Goal: Information Seeking & Learning: Learn about a topic

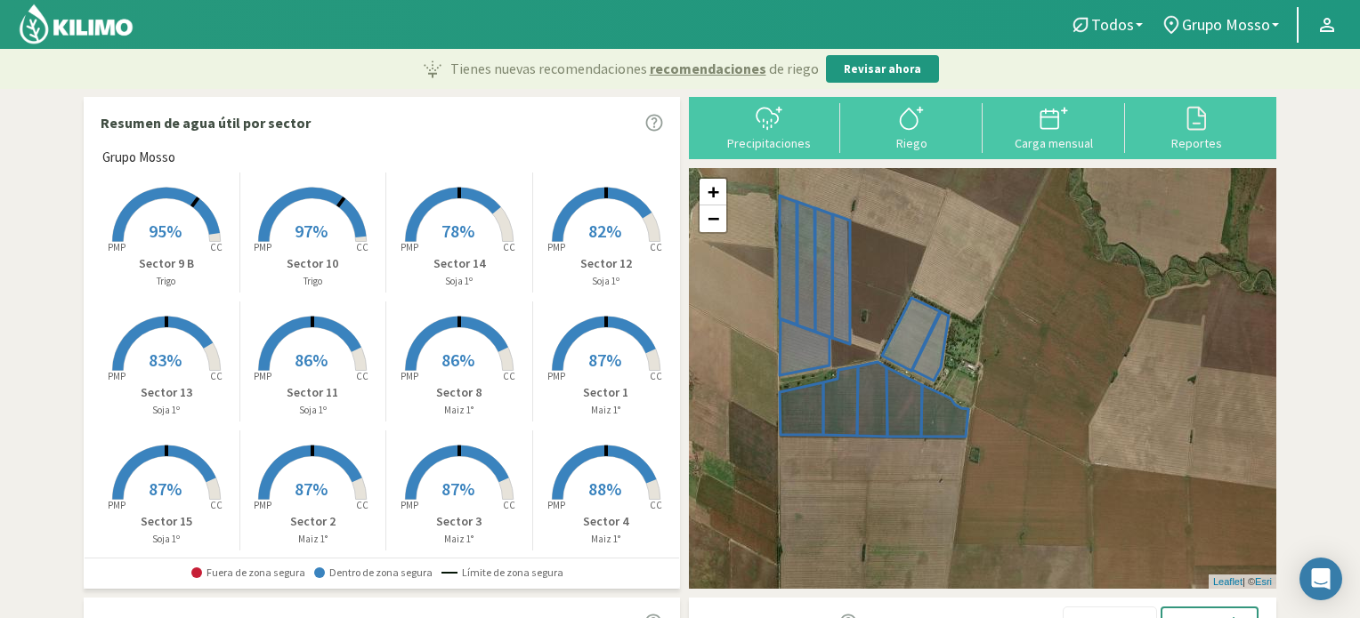
drag, startPoint x: 1112, startPoint y: 295, endPoint x: 979, endPoint y: 293, distance: 133.5
click at [979, 293] on div "+ − Leaflet | © Esri" at bounding box center [982, 378] width 587 height 421
click at [905, 350] on icon at bounding box center [911, 334] width 58 height 73
click at [908, 324] on icon at bounding box center [911, 334] width 58 height 73
click at [312, 234] on span "97%" at bounding box center [311, 231] width 33 height 22
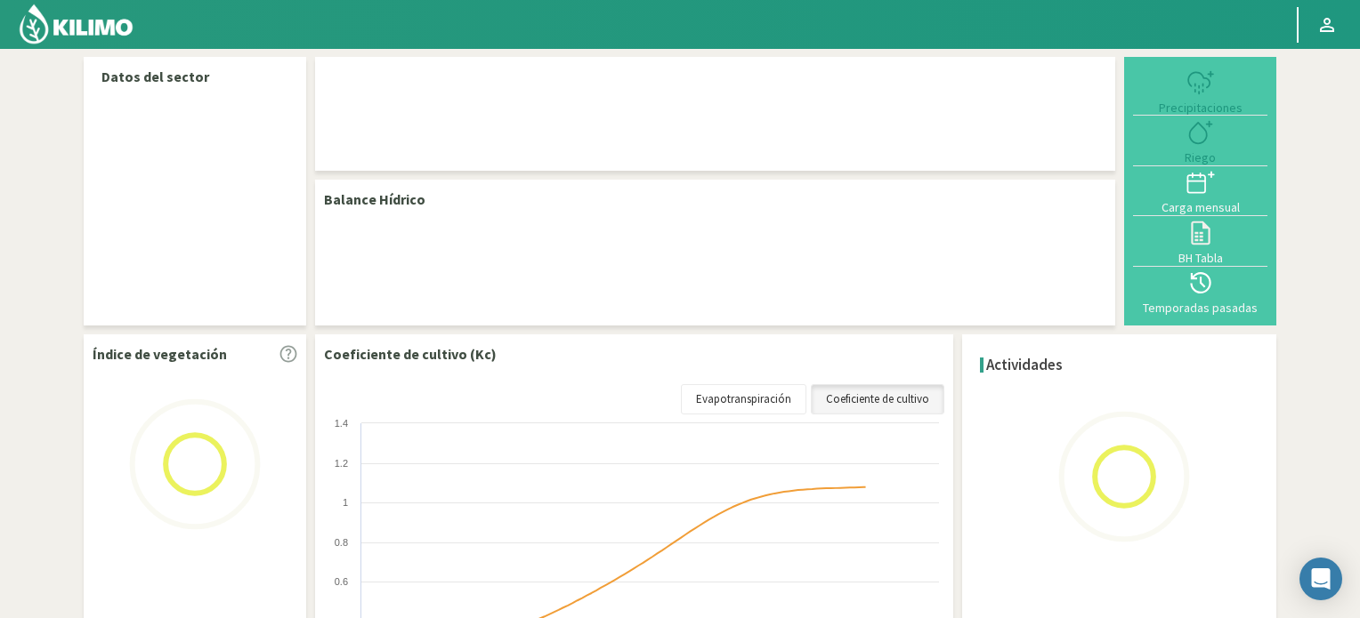
select select "1: Object"
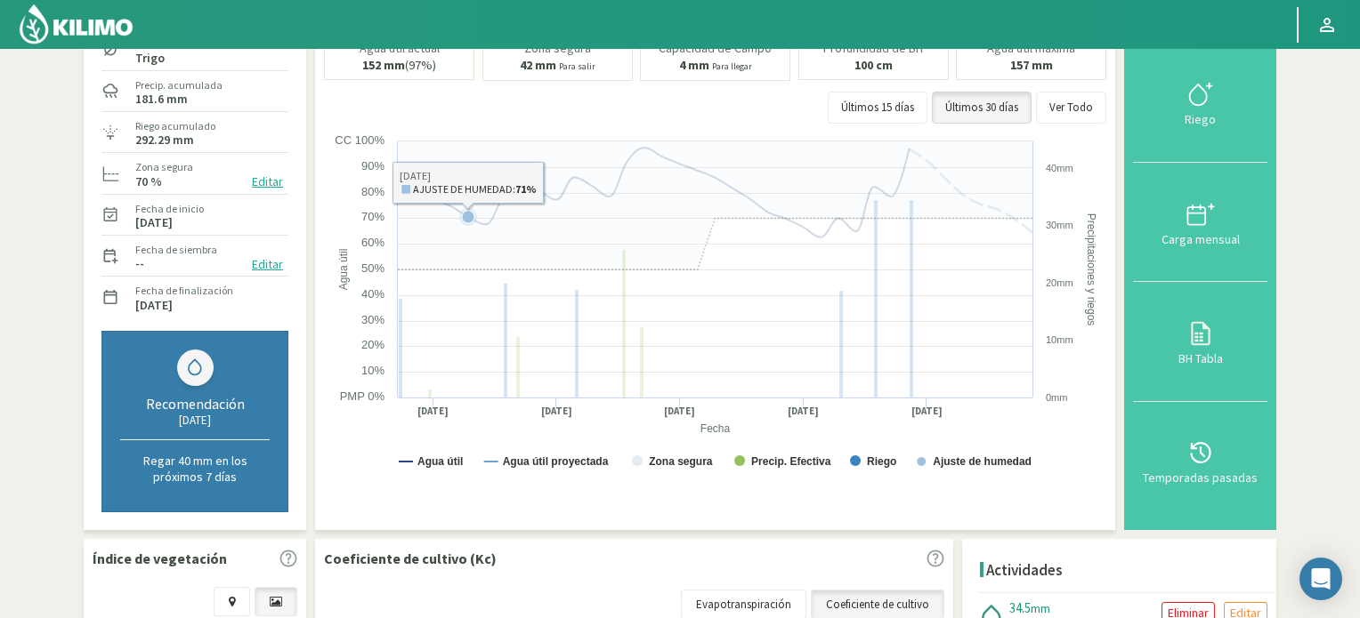
scroll to position [356, 0]
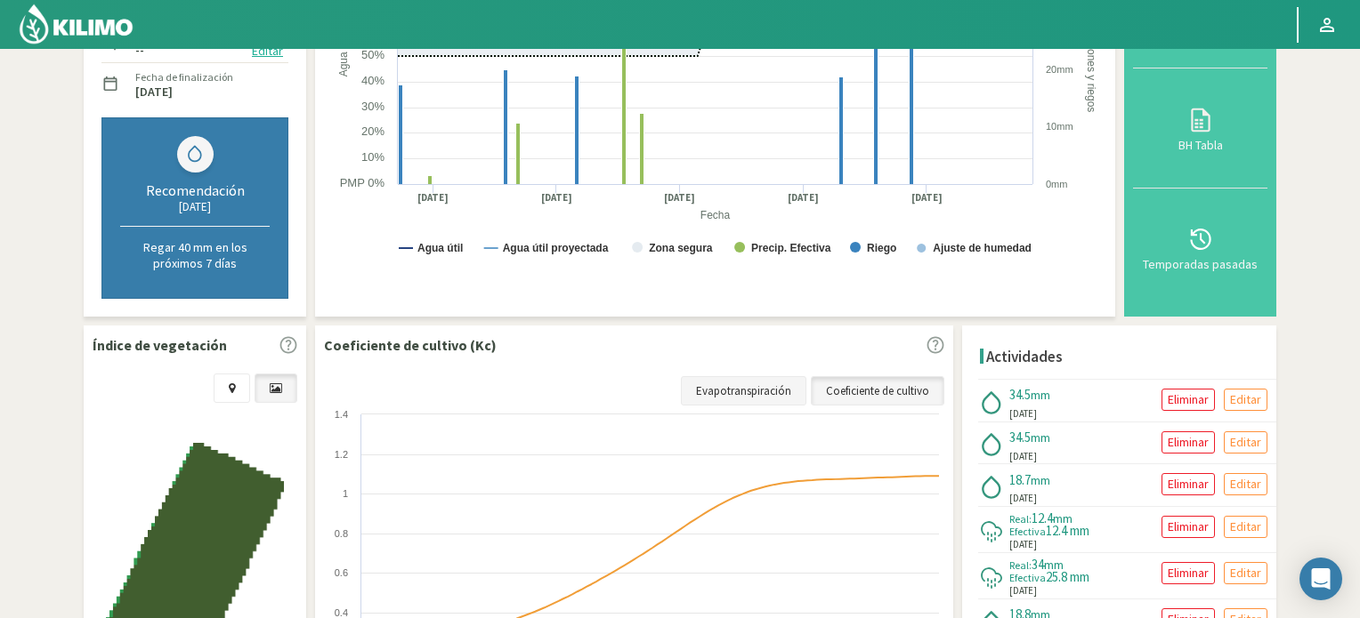
click at [729, 389] on link "Evapotranspiración" at bounding box center [743, 391] width 125 height 30
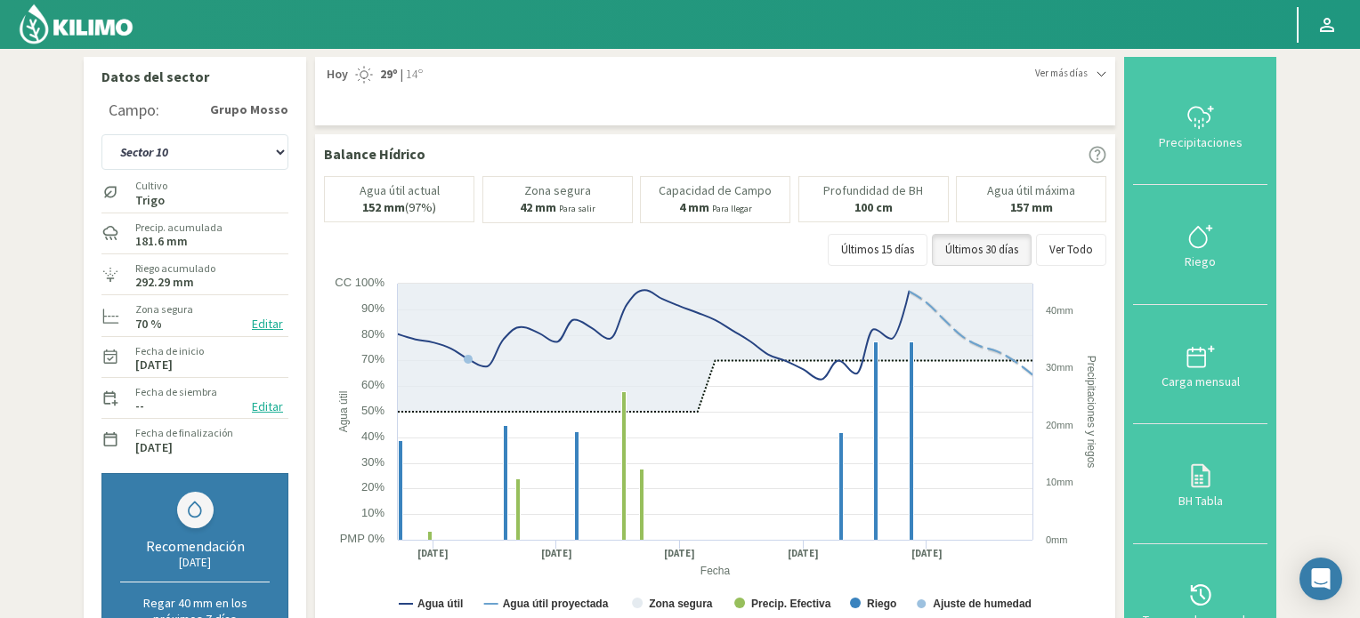
scroll to position [0, 0]
drag, startPoint x: 100, startPoint y: 33, endPoint x: 230, endPoint y: 93, distance: 143.3
click at [100, 33] on img at bounding box center [76, 24] width 117 height 43
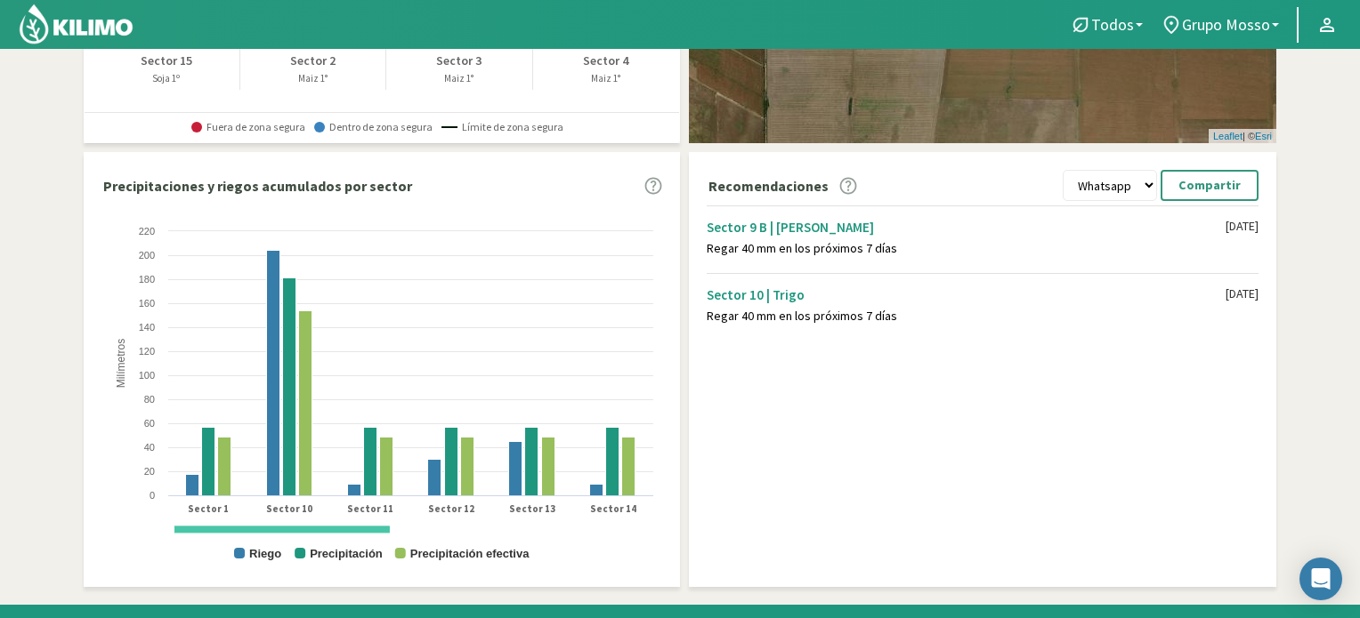
scroll to position [495, 0]
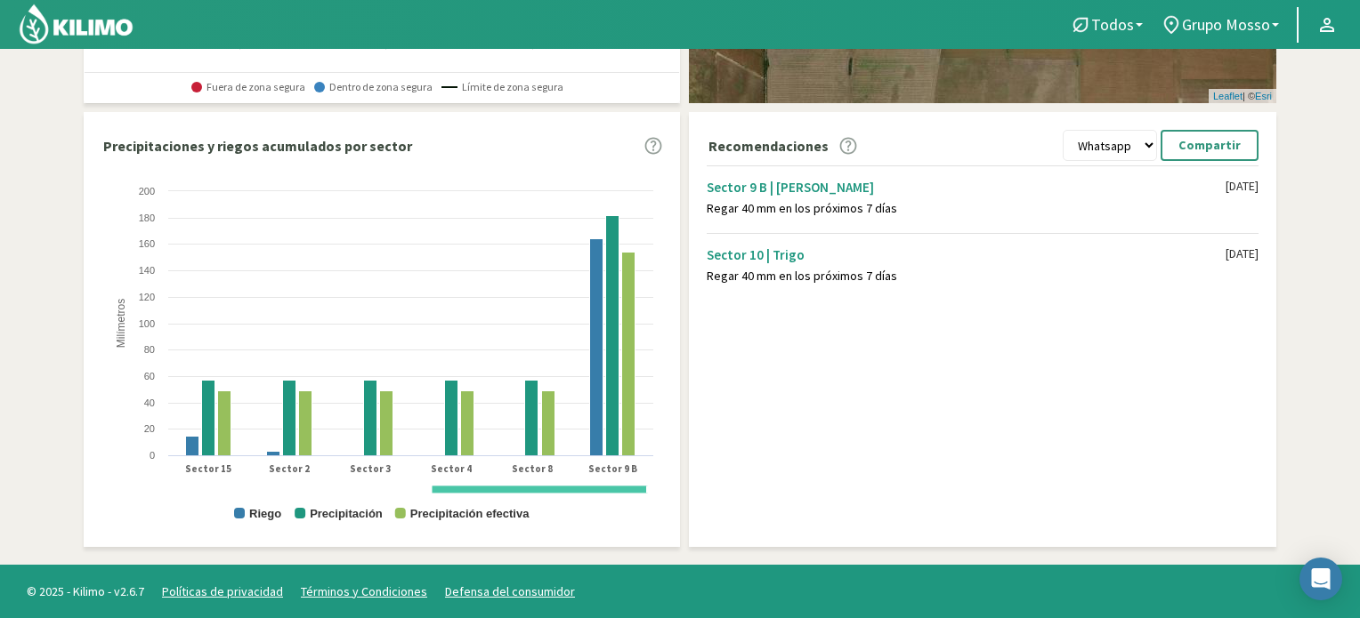
drag, startPoint x: 383, startPoint y: 490, endPoint x: 675, endPoint y: 546, distance: 297.2
click at [675, 546] on div "Precipitaciones y riegos acumulados por sector Created with Highcharts 9.2.2 Mi…" at bounding box center [382, 334] width 596 height 426
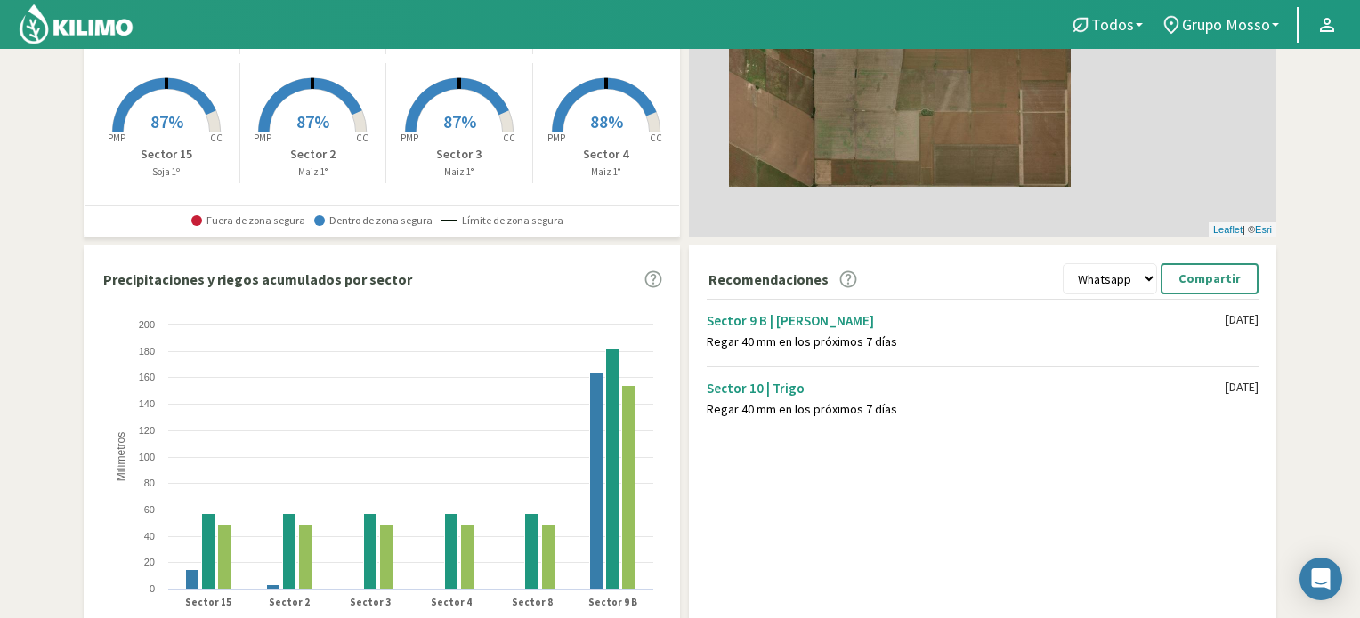
scroll to position [445, 0]
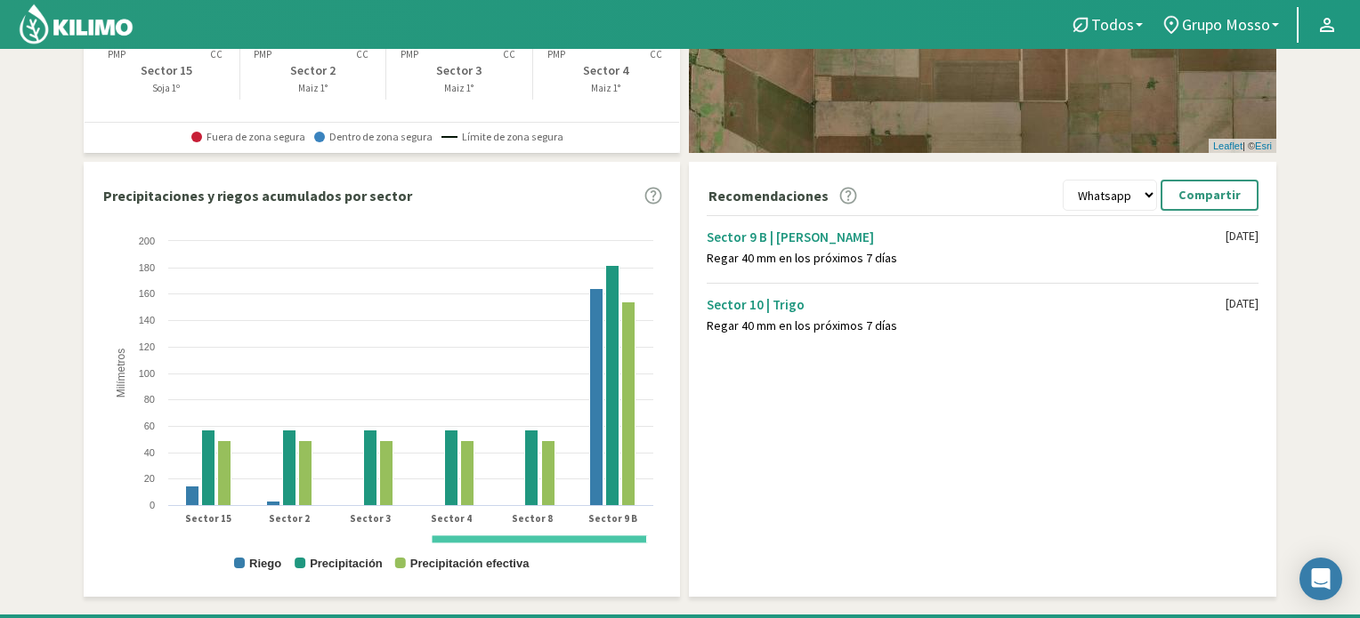
drag, startPoint x: 516, startPoint y: 544, endPoint x: 427, endPoint y: 529, distance: 90.1
click at [427, 529] on rect at bounding box center [381, 410] width 561 height 356
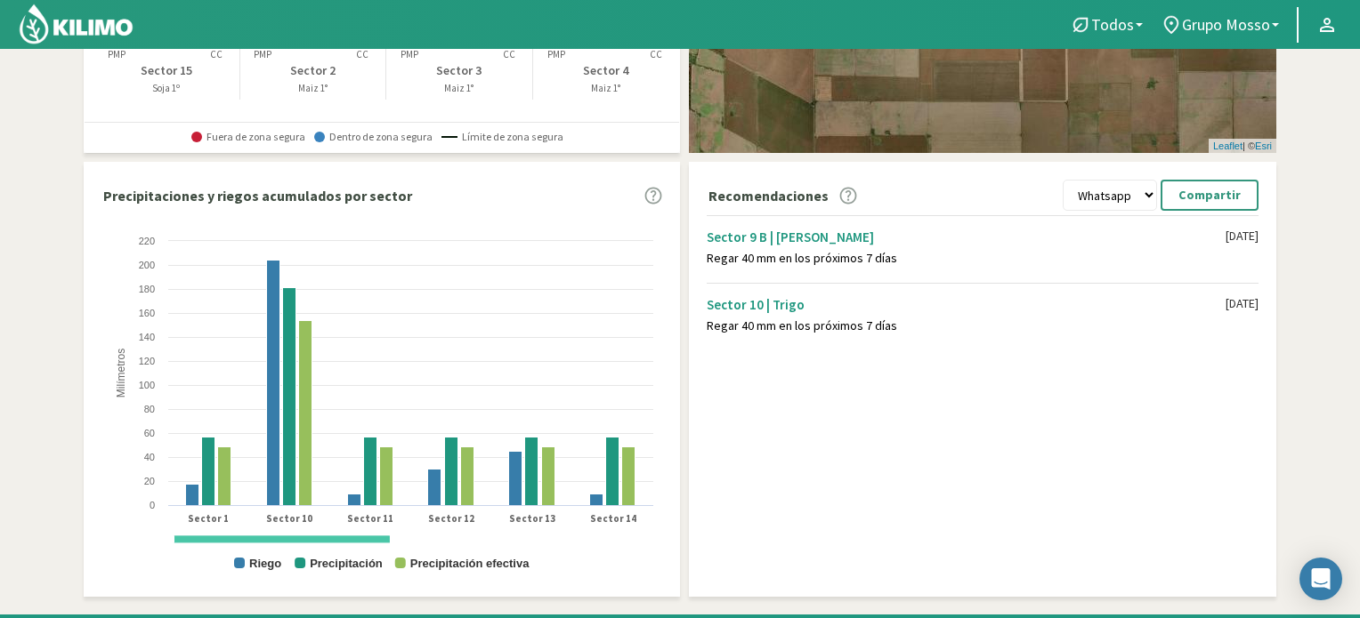
drag, startPoint x: 473, startPoint y: 539, endPoint x: 190, endPoint y: 505, distance: 285.9
click at [190, 505] on icon "Created with Highcharts 9.2.2 Milímetros Riego Precipitación Precipitación efec…" at bounding box center [381, 410] width 561 height 356
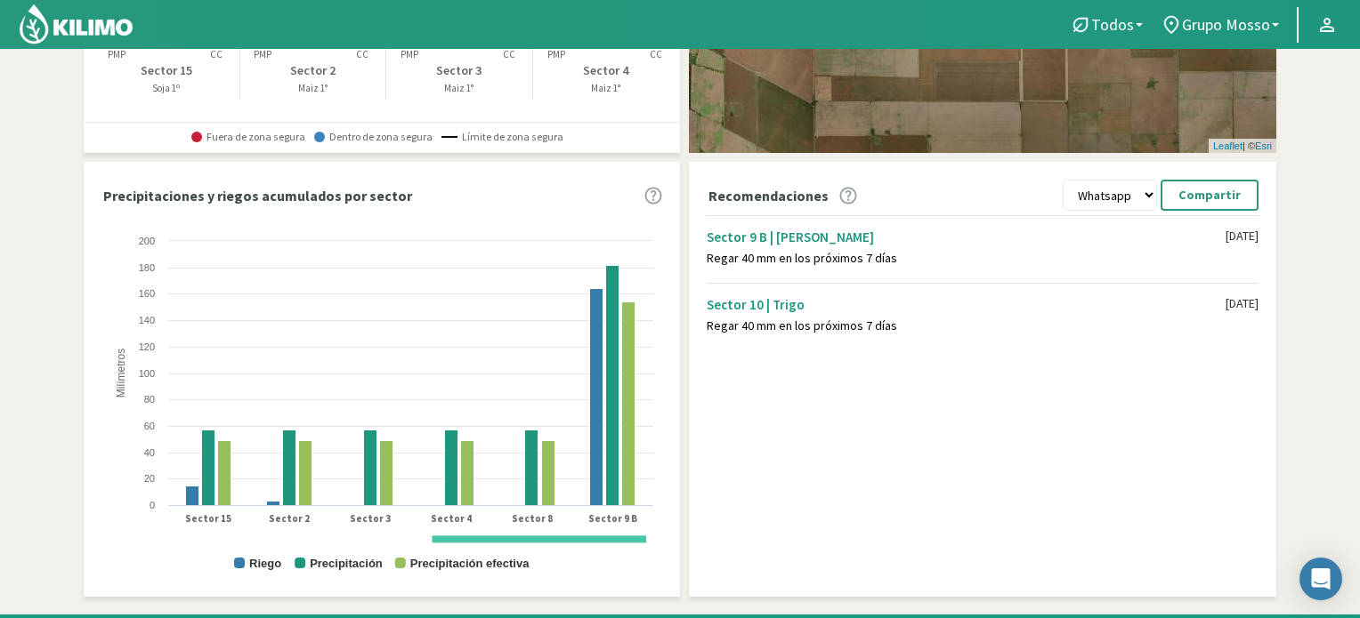
drag, startPoint x: 288, startPoint y: 537, endPoint x: 708, endPoint y: 599, distance: 424.6
click at [708, 599] on div "Resumen de agua útil por sector Grupo [PERSON_NAME] Created with Highcharts 9.2…" at bounding box center [680, 129] width 1192 height 954
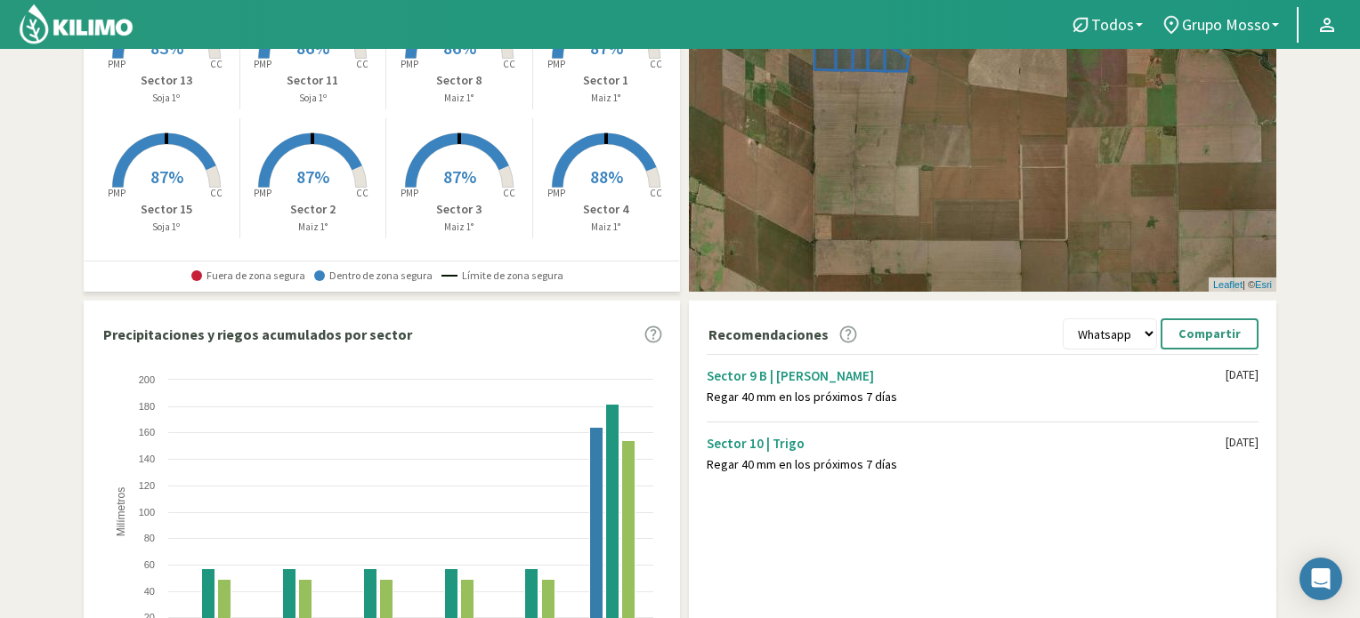
scroll to position [178, 0]
